Goal: Information Seeking & Learning: Compare options

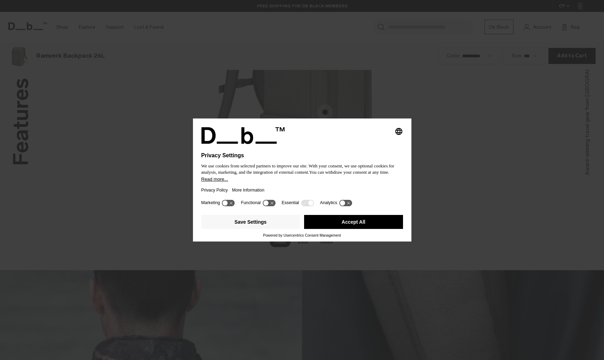
scroll to position [1081, 0]
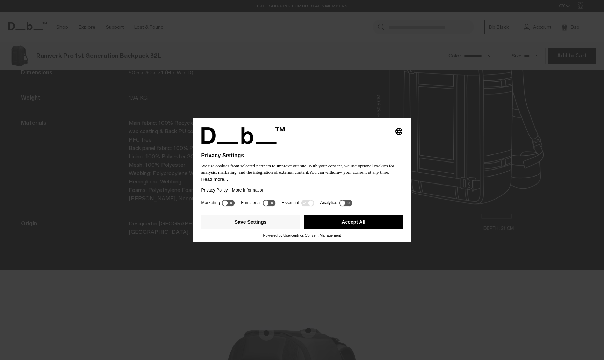
scroll to position [1081, 0]
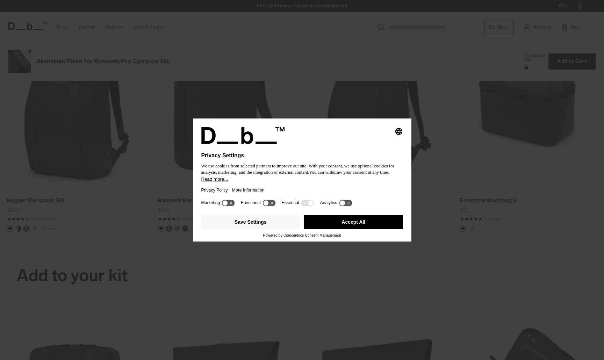
scroll to position [1081, 0]
